Goal: Navigation & Orientation: Find specific page/section

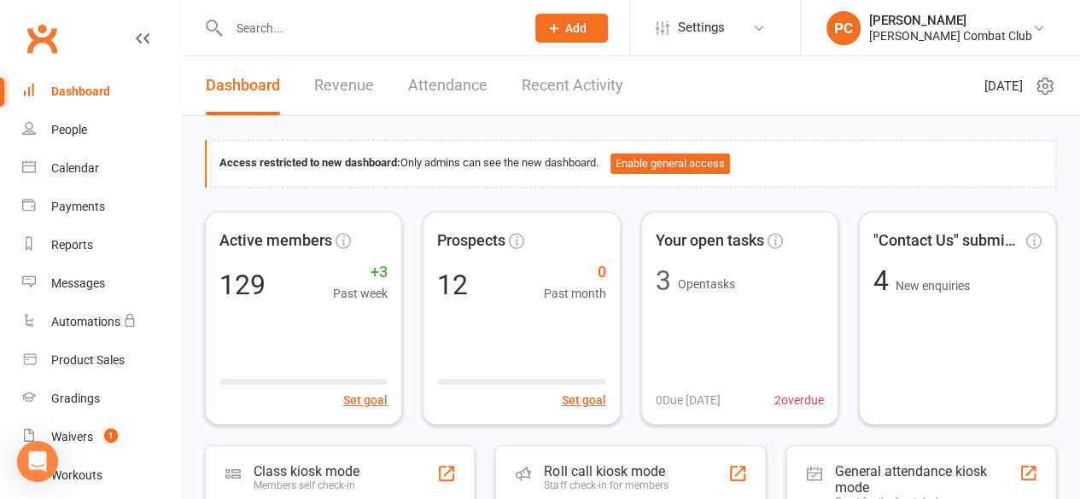
click at [290, 23] on input "text" at bounding box center [368, 28] width 289 height 24
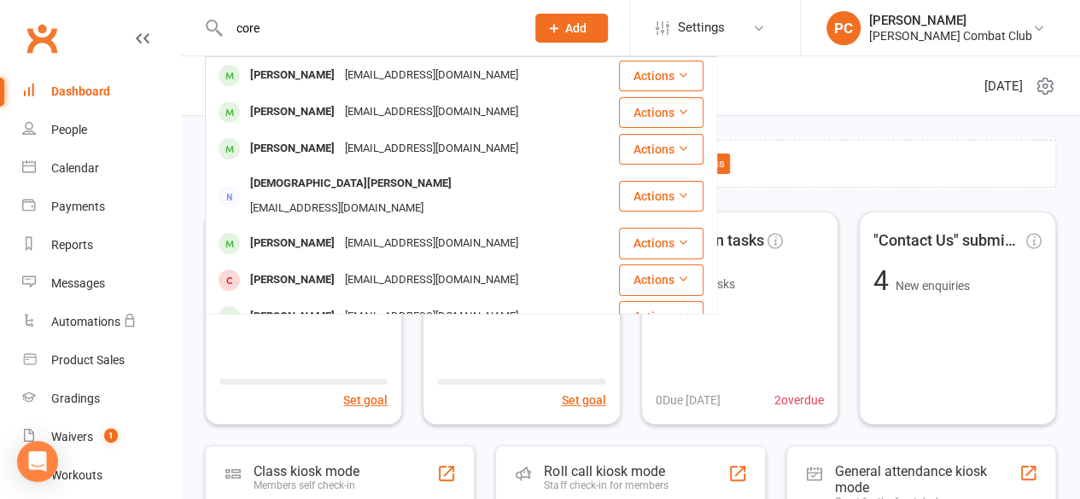
type input "core"
click at [292, 73] on div "[PERSON_NAME]" at bounding box center [292, 75] width 95 height 25
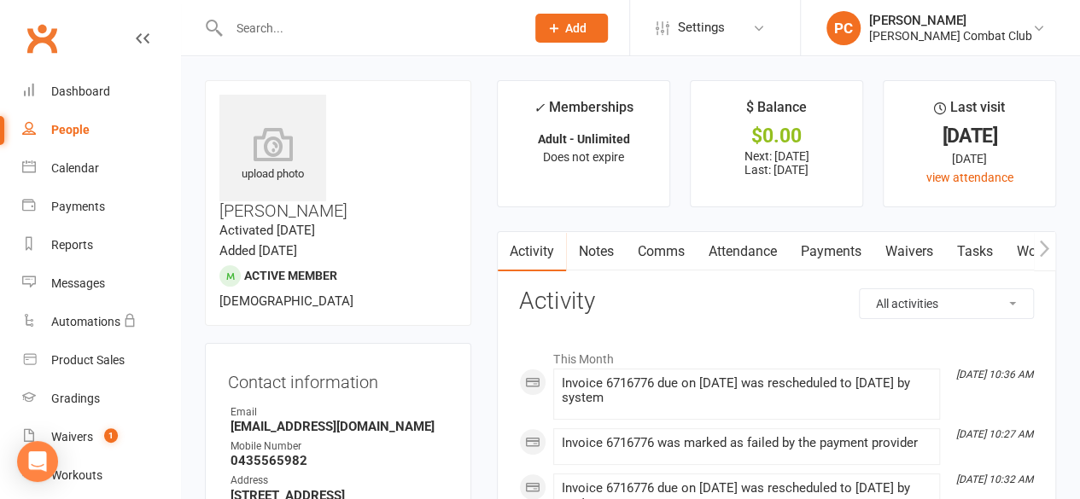
click at [844, 251] on link "Payments" at bounding box center [830, 251] width 85 height 39
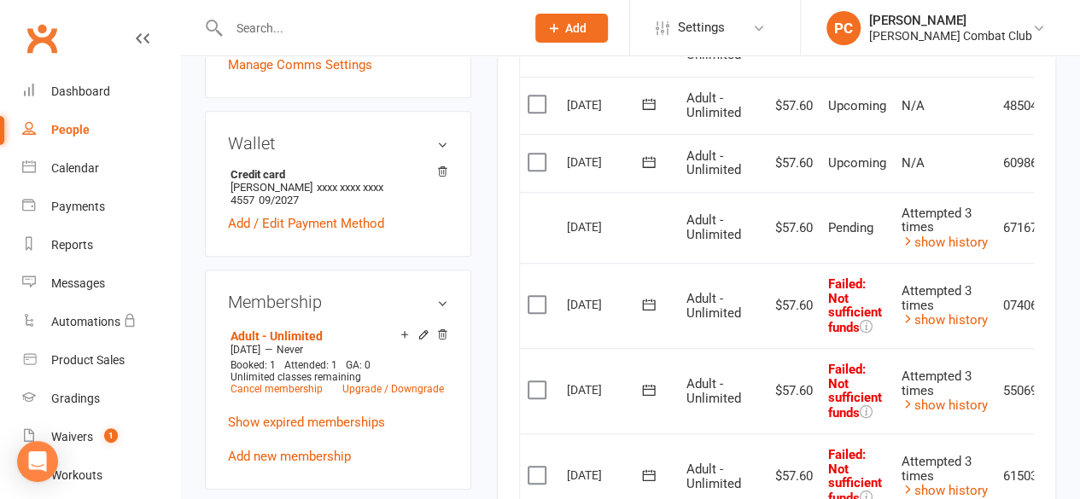
scroll to position [598, 0]
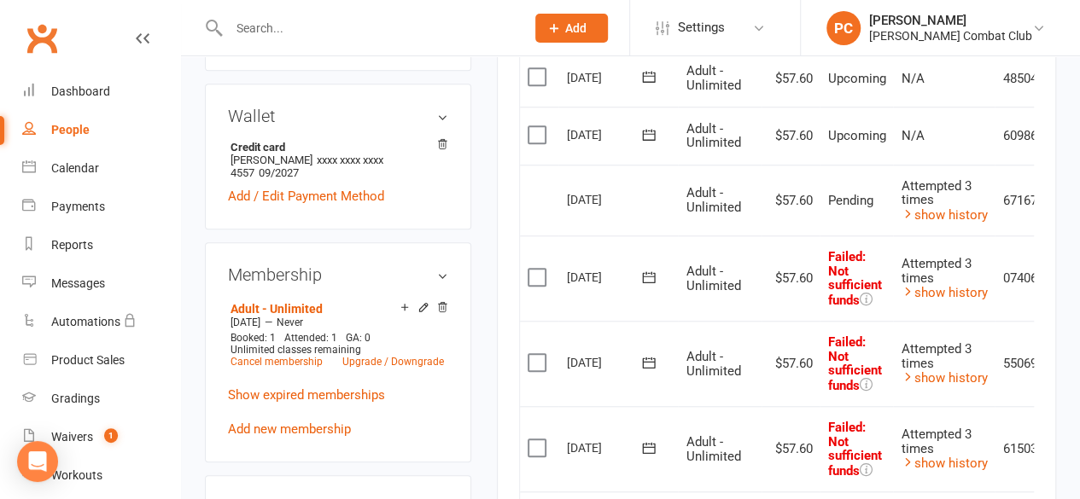
click at [444, 302] on icon at bounding box center [443, 306] width 9 height 9
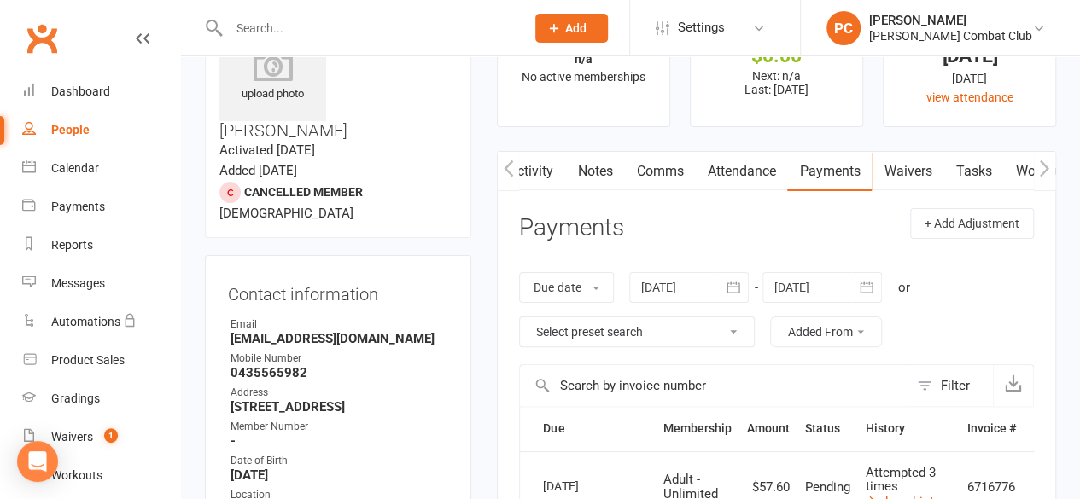
scroll to position [0, 0]
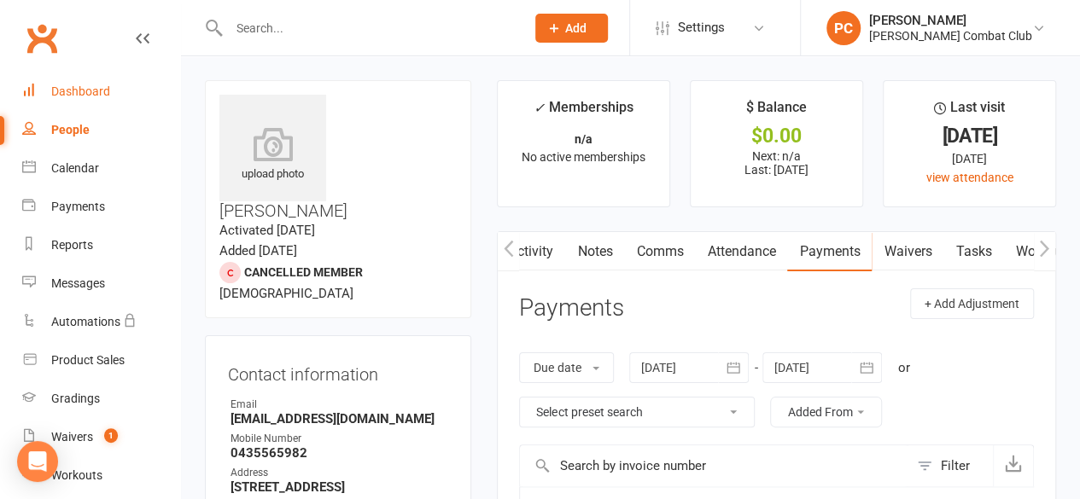
click at [87, 95] on div "Dashboard" at bounding box center [80, 92] width 59 height 14
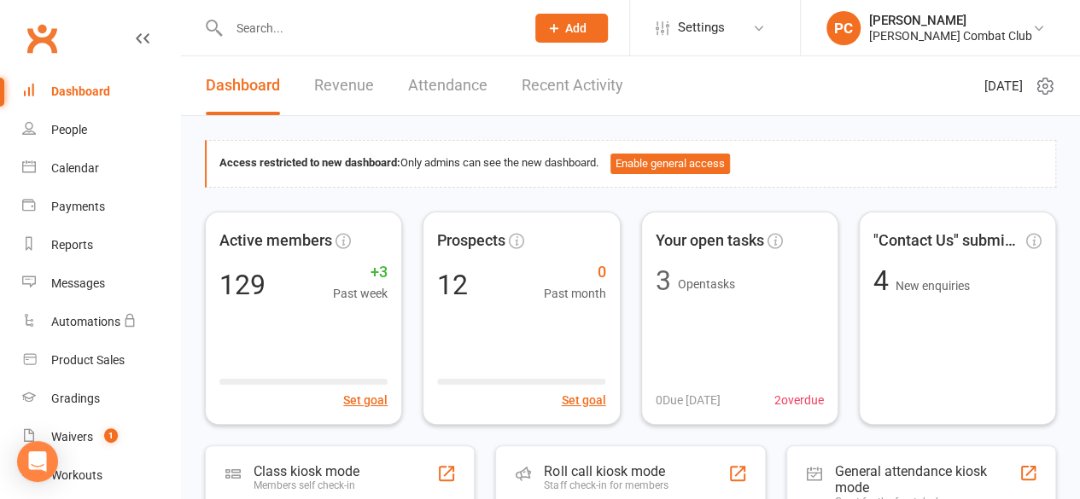
click at [347, 90] on link "Revenue" at bounding box center [344, 85] width 60 height 59
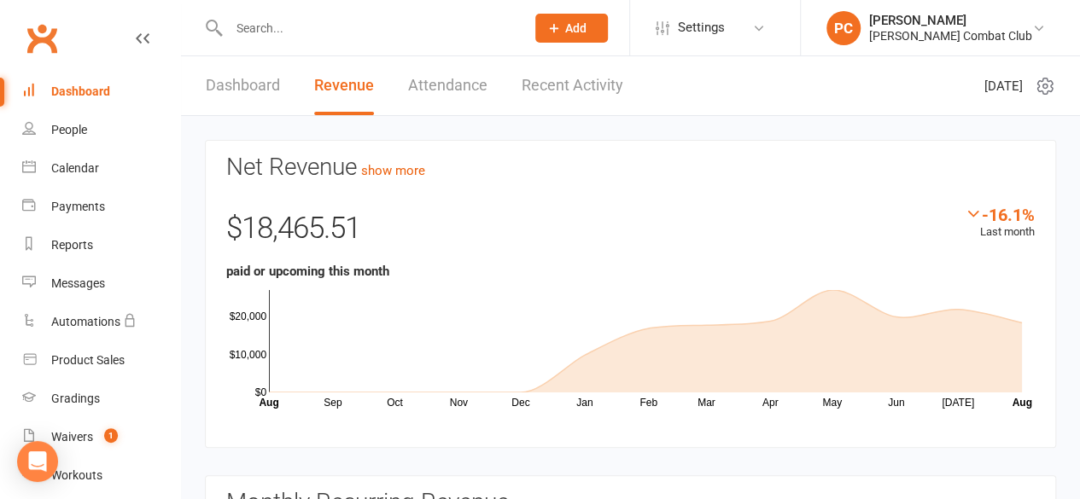
click at [256, 81] on link "Dashboard" at bounding box center [243, 85] width 74 height 59
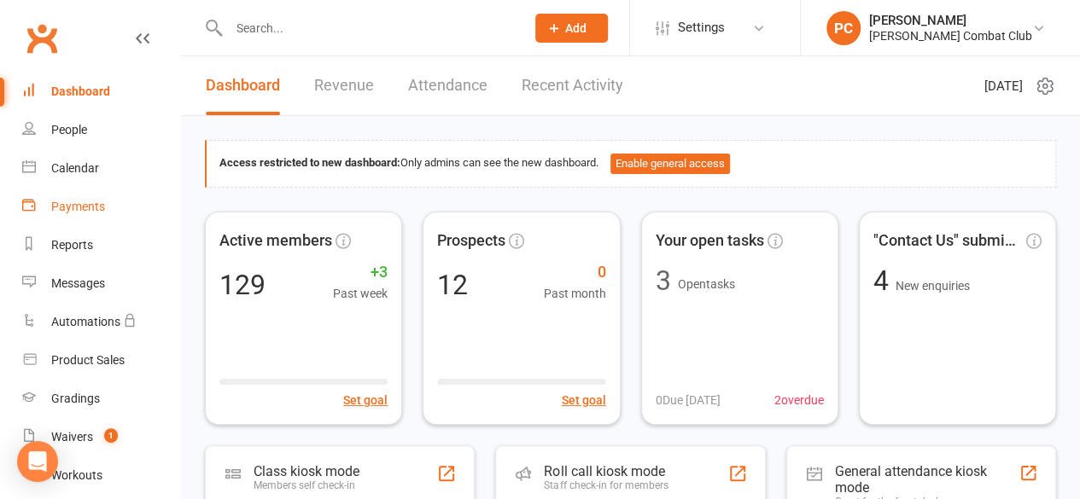
click at [99, 207] on div "Payments" at bounding box center [78, 207] width 54 height 14
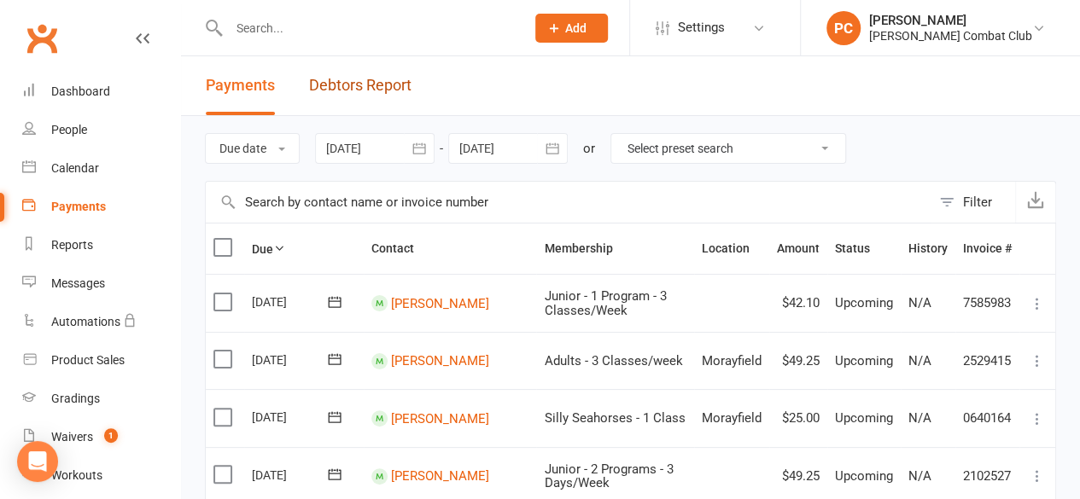
click at [366, 86] on link "Debtors Report" at bounding box center [360, 85] width 102 height 59
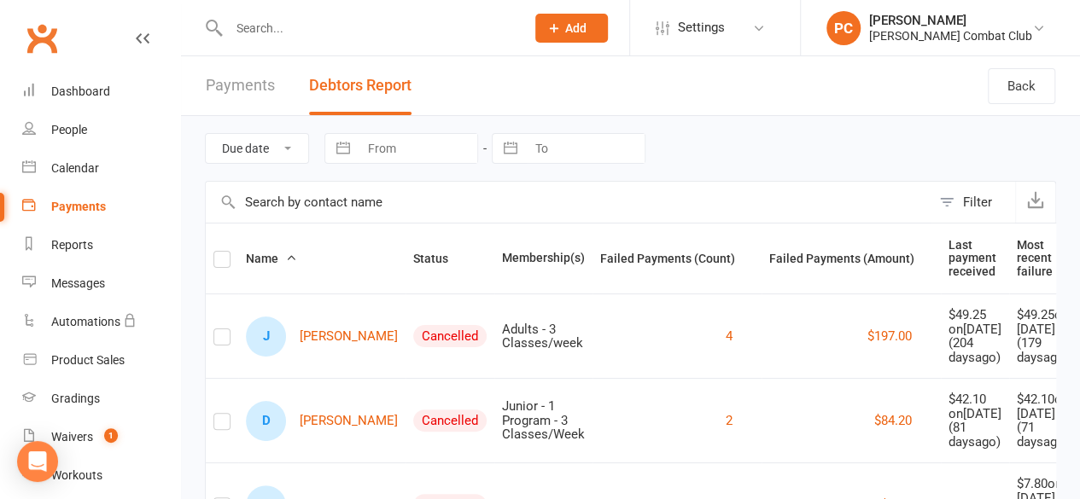
click at [696, 151] on div "Due date Date failed Navigate forward to interact with the calendar and select …" at bounding box center [630, 148] width 851 height 65
click at [67, 440] on div "Waivers" at bounding box center [72, 437] width 42 height 14
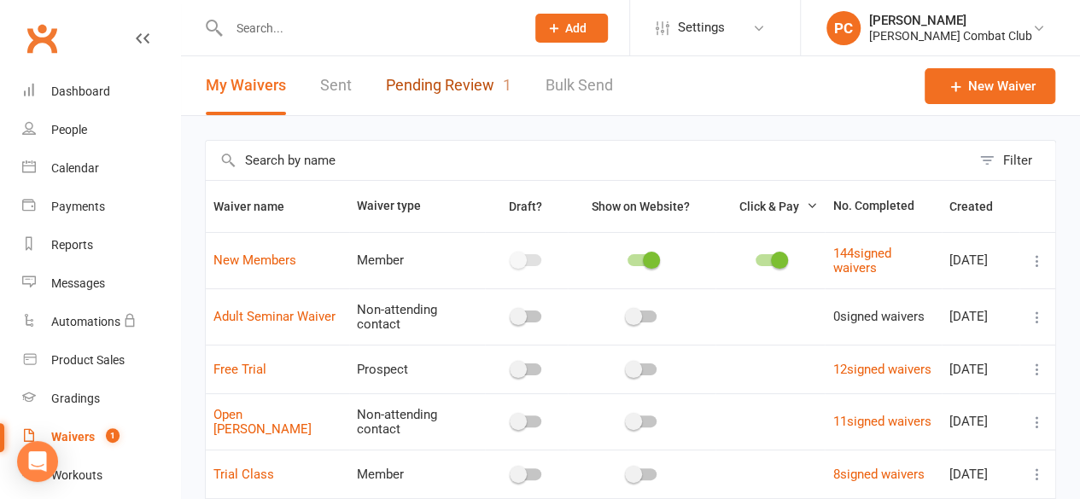
click at [421, 82] on link "Pending Review 1" at bounding box center [448, 85] width 125 height 59
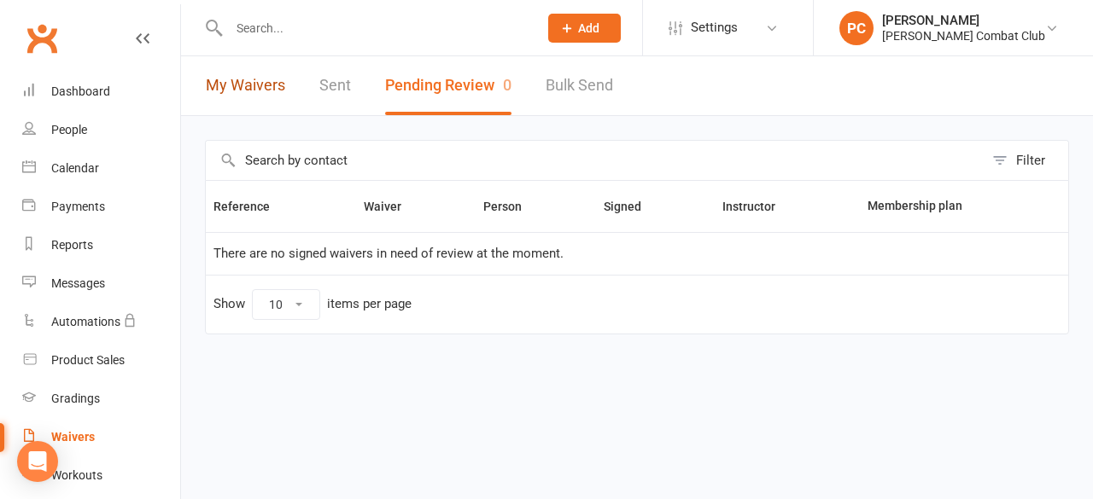
click at [244, 92] on link "My Waivers" at bounding box center [245, 85] width 79 height 59
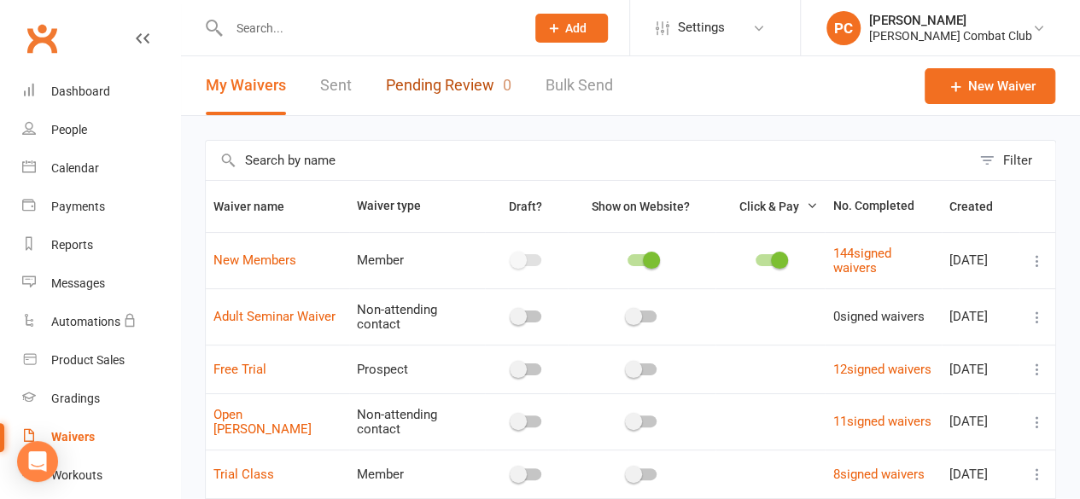
click at [425, 85] on link "Pending Review 0" at bounding box center [448, 85] width 125 height 59
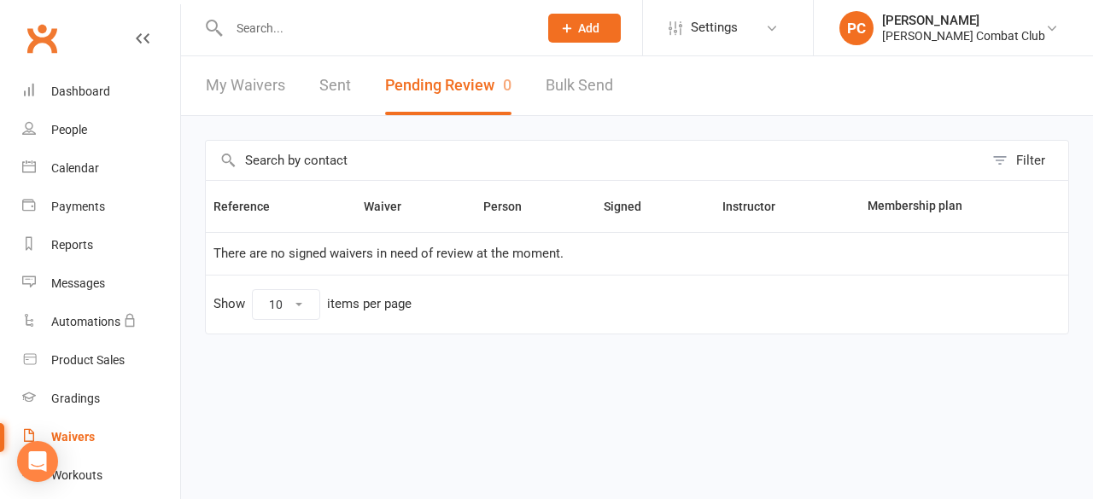
click at [306, 401] on html "Prospect Member Non-attending contact Class / event Appointment Grading event T…" at bounding box center [546, 203] width 1093 height 406
click at [77, 95] on div "Dashboard" at bounding box center [80, 92] width 59 height 14
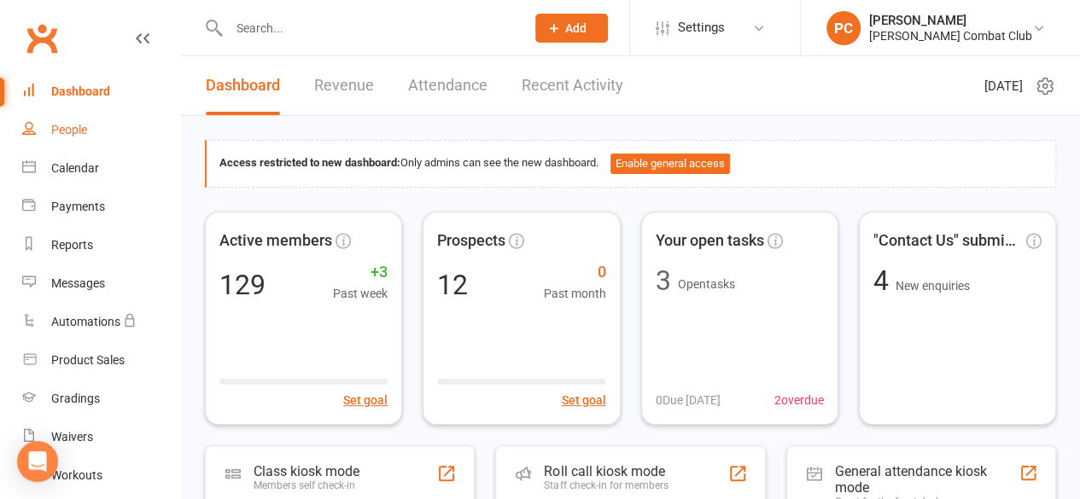
click at [67, 125] on div "People" at bounding box center [69, 130] width 36 height 14
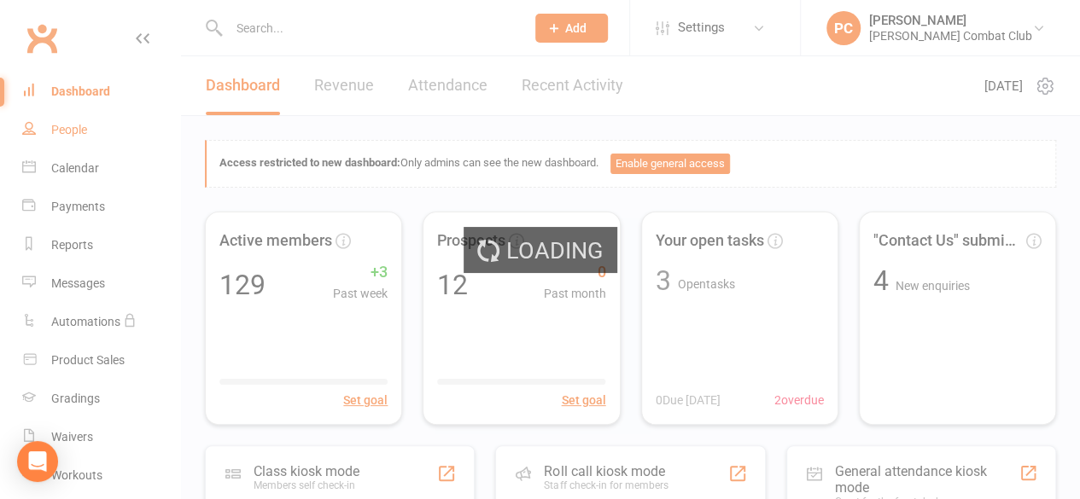
select select "100"
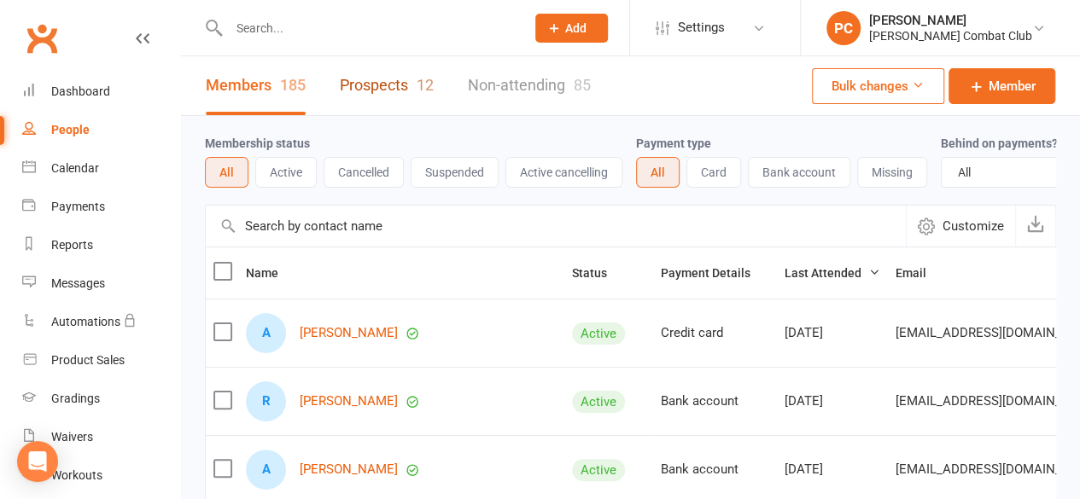
click at [365, 86] on link "Prospects 12" at bounding box center [387, 85] width 94 height 59
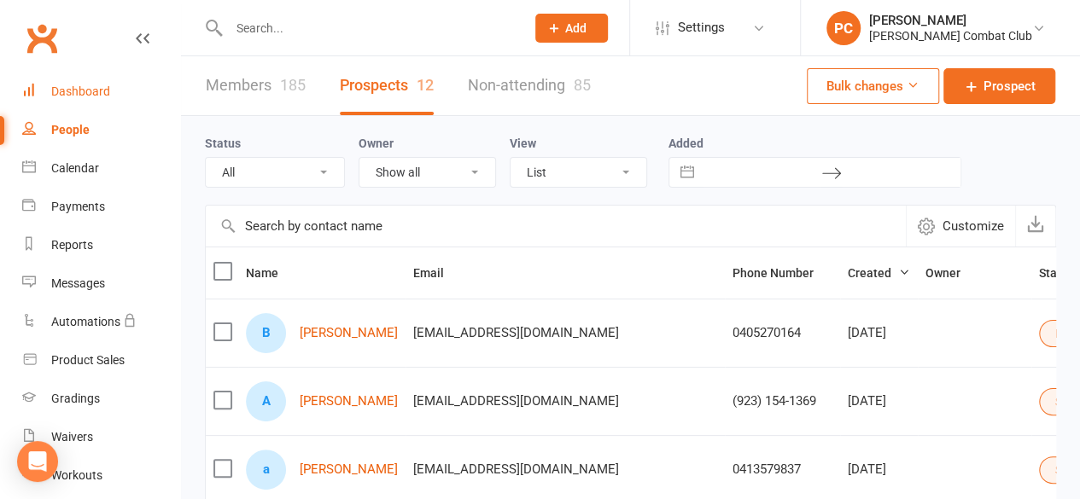
click at [85, 96] on div "Dashboard" at bounding box center [80, 92] width 59 height 14
